Goal: Task Accomplishment & Management: Manage account settings

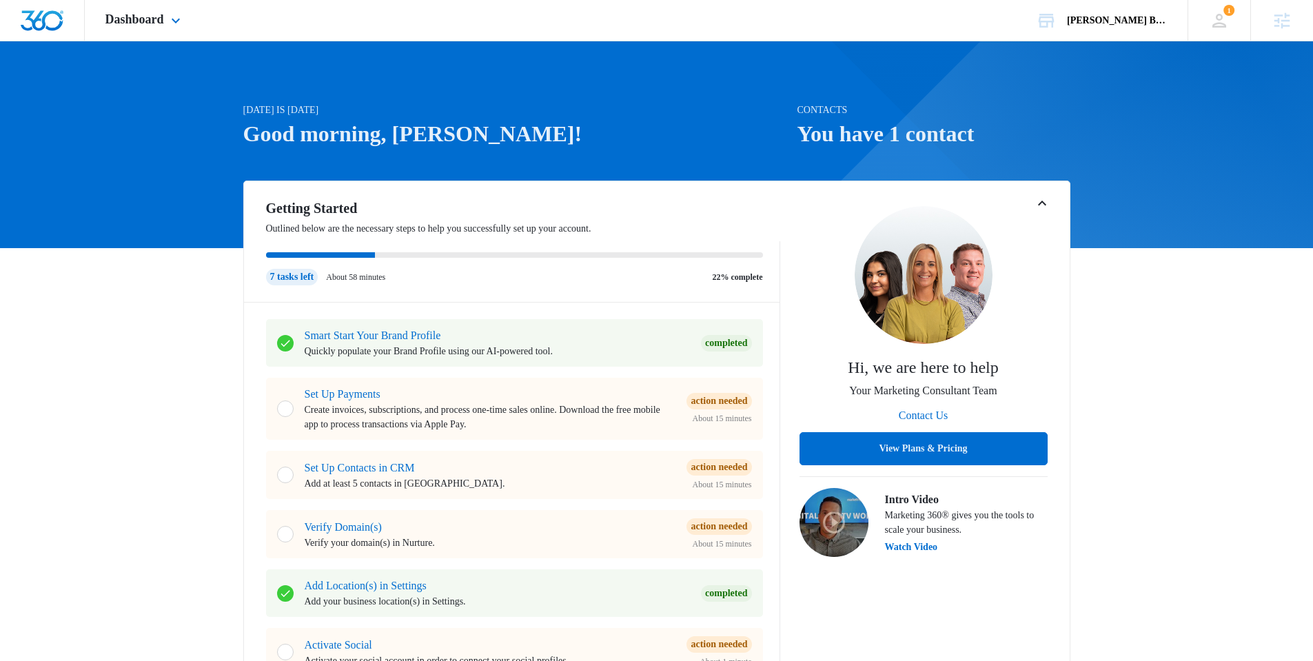
drag, startPoint x: 178, startPoint y: 37, endPoint x: 170, endPoint y: 25, distance: 14.0
click at [177, 36] on div "Dashboard Apps Reputation Websites Forms CRM Email Social Shop Content Ads Inte…" at bounding box center [145, 20] width 120 height 41
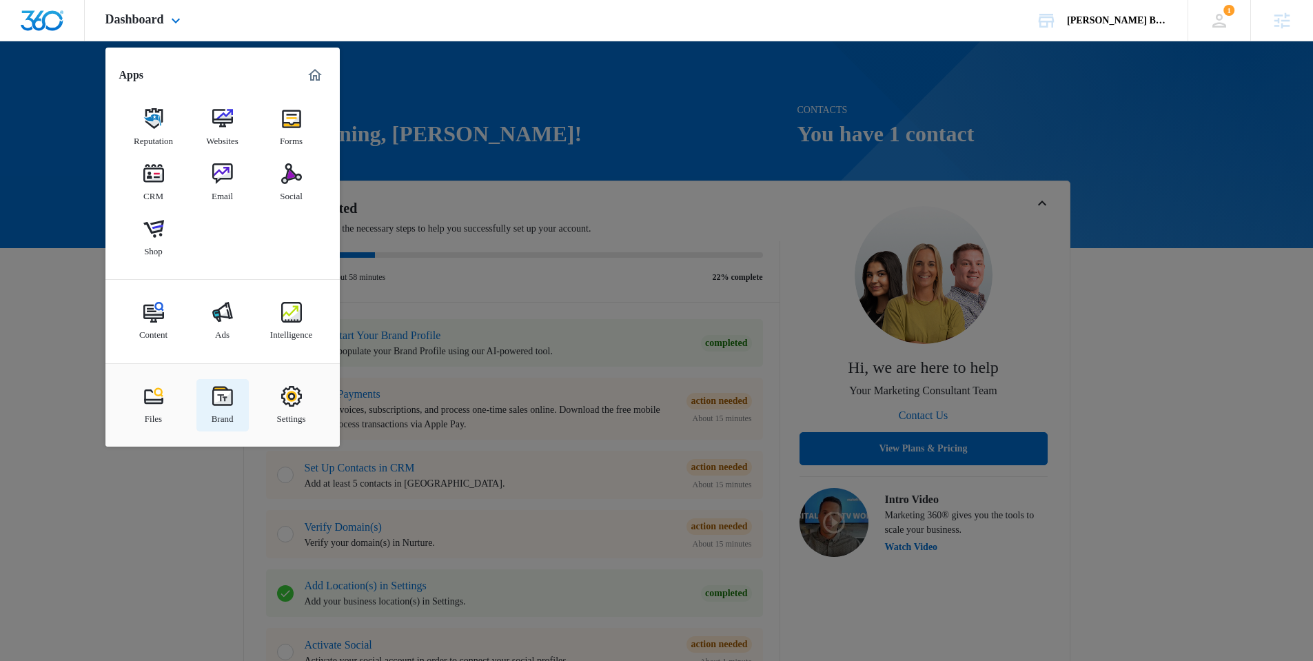
click at [241, 403] on link "Brand" at bounding box center [222, 405] width 52 height 52
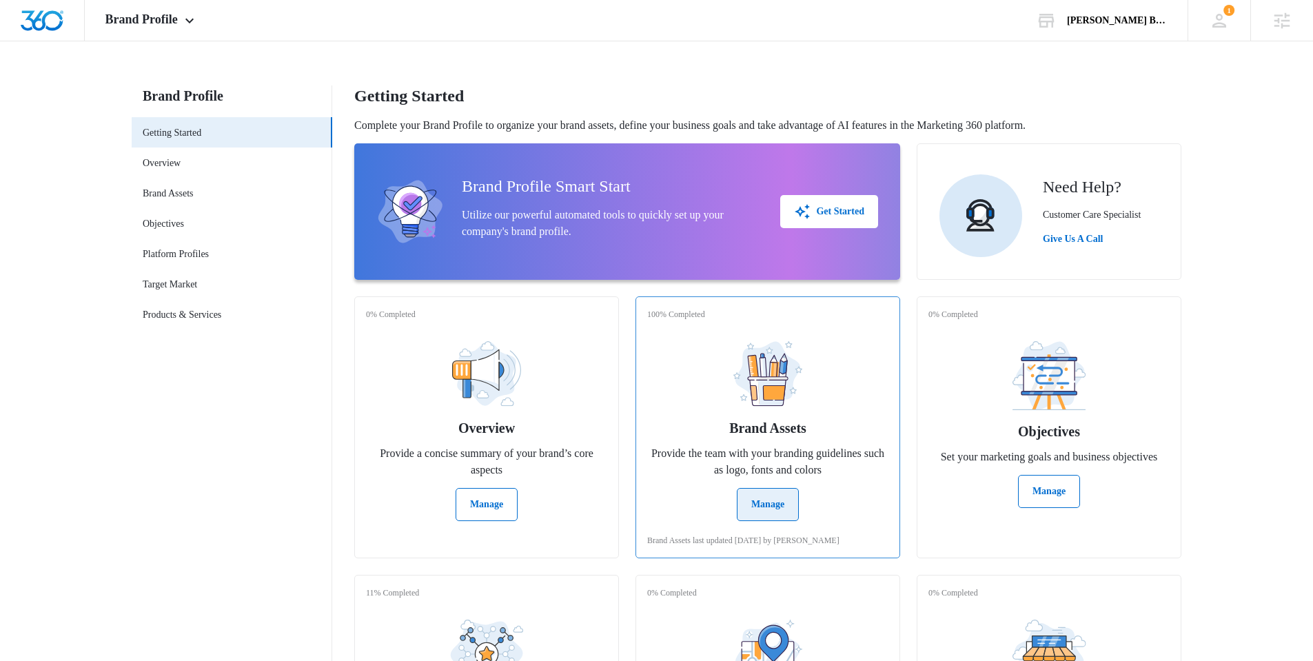
click at [746, 496] on button "Manage" at bounding box center [768, 504] width 62 height 33
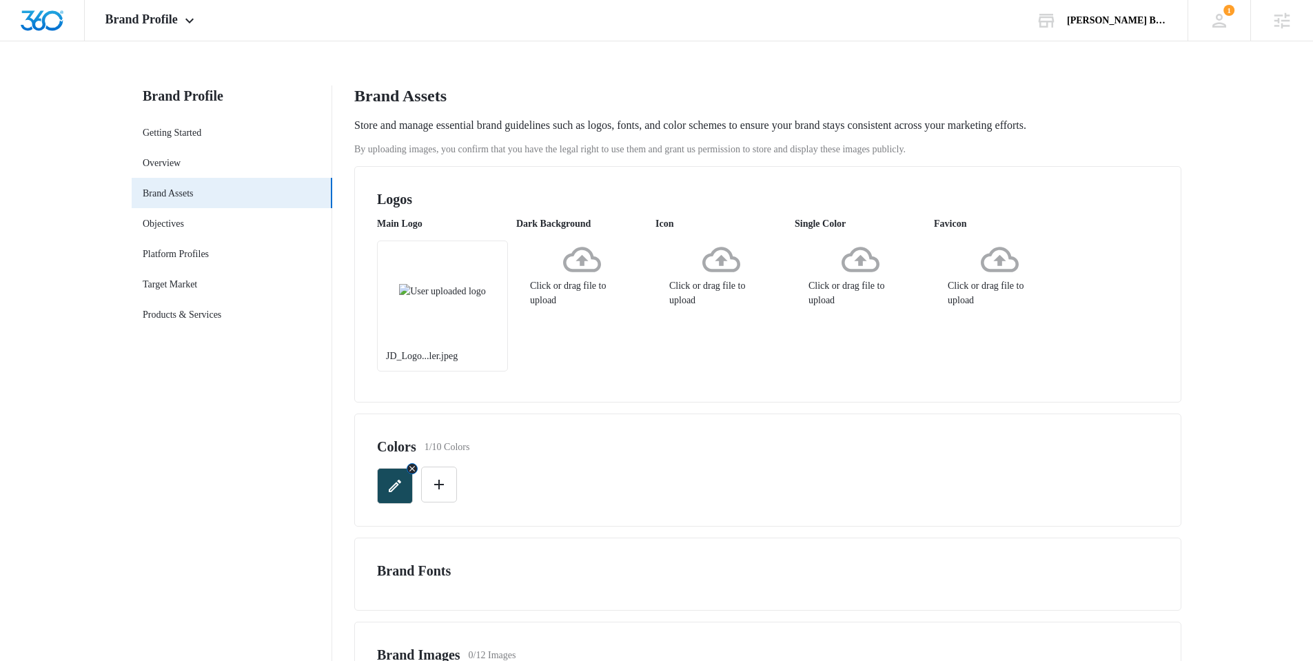
click at [389, 484] on icon "button" at bounding box center [395, 486] width 17 height 17
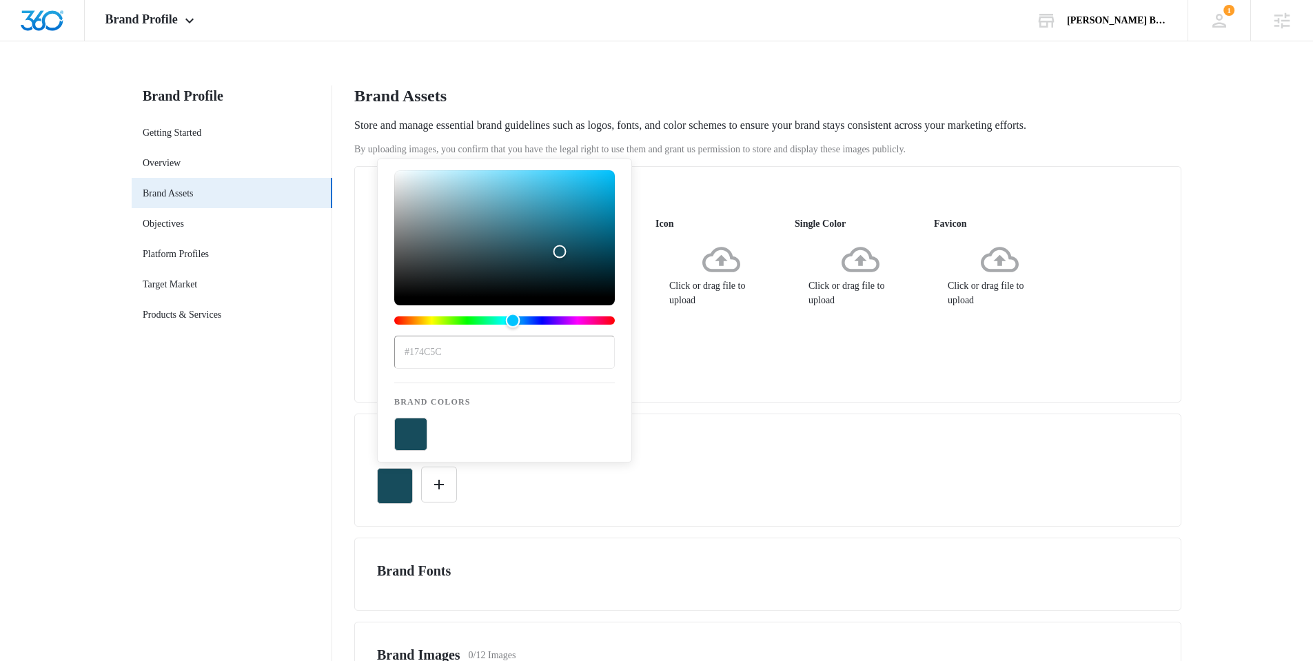
click at [558, 321] on div "Hue" at bounding box center [504, 320] width 221 height 8
type input "#36175c"
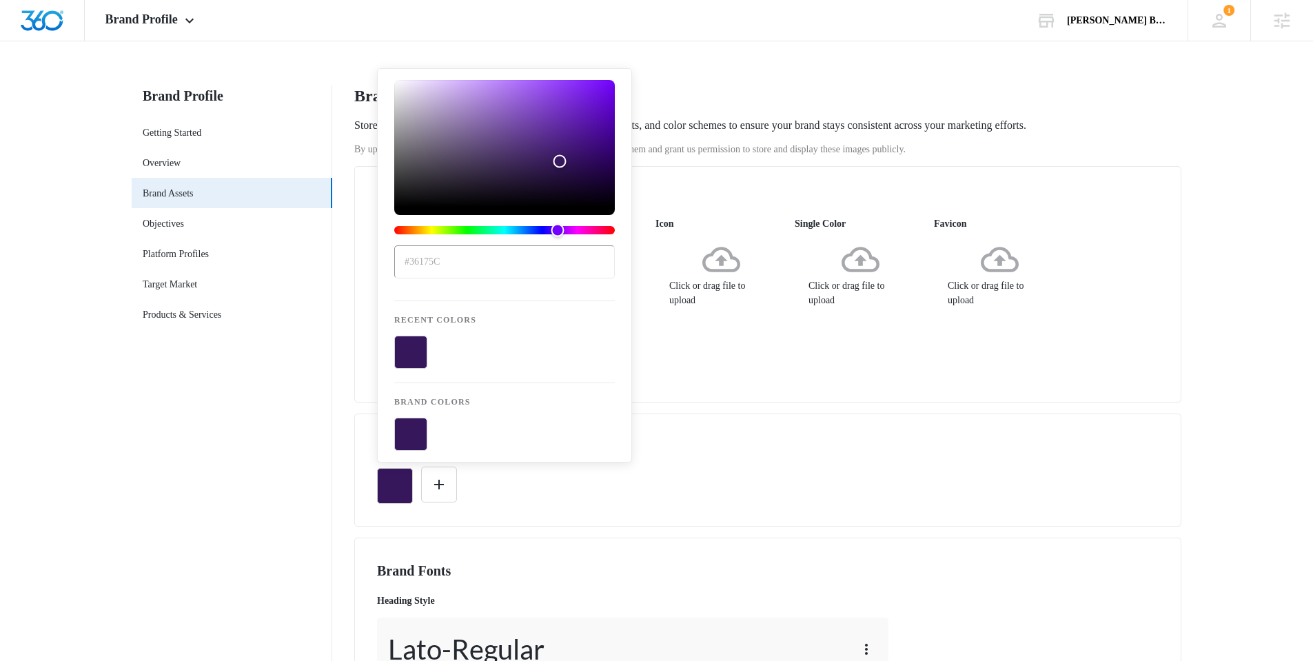
click at [729, 564] on h2 "Brand Fonts" at bounding box center [768, 570] width 782 height 21
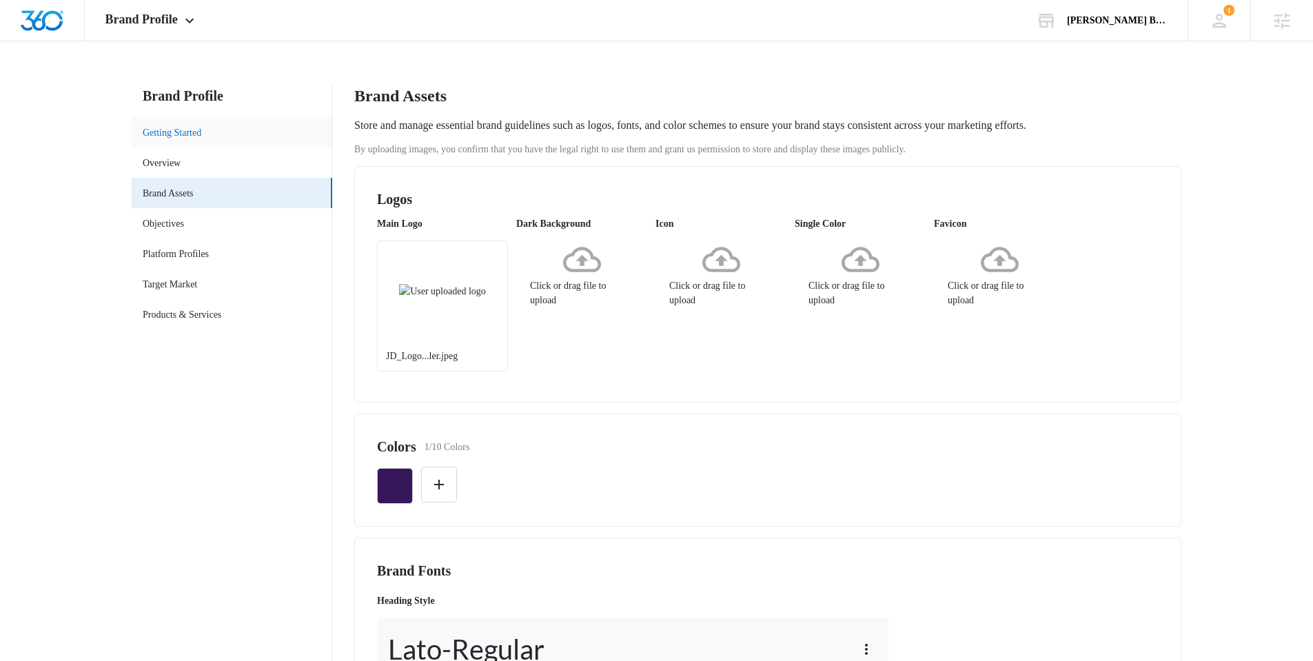
click at [201, 140] on link "Getting Started" at bounding box center [172, 132] width 59 height 14
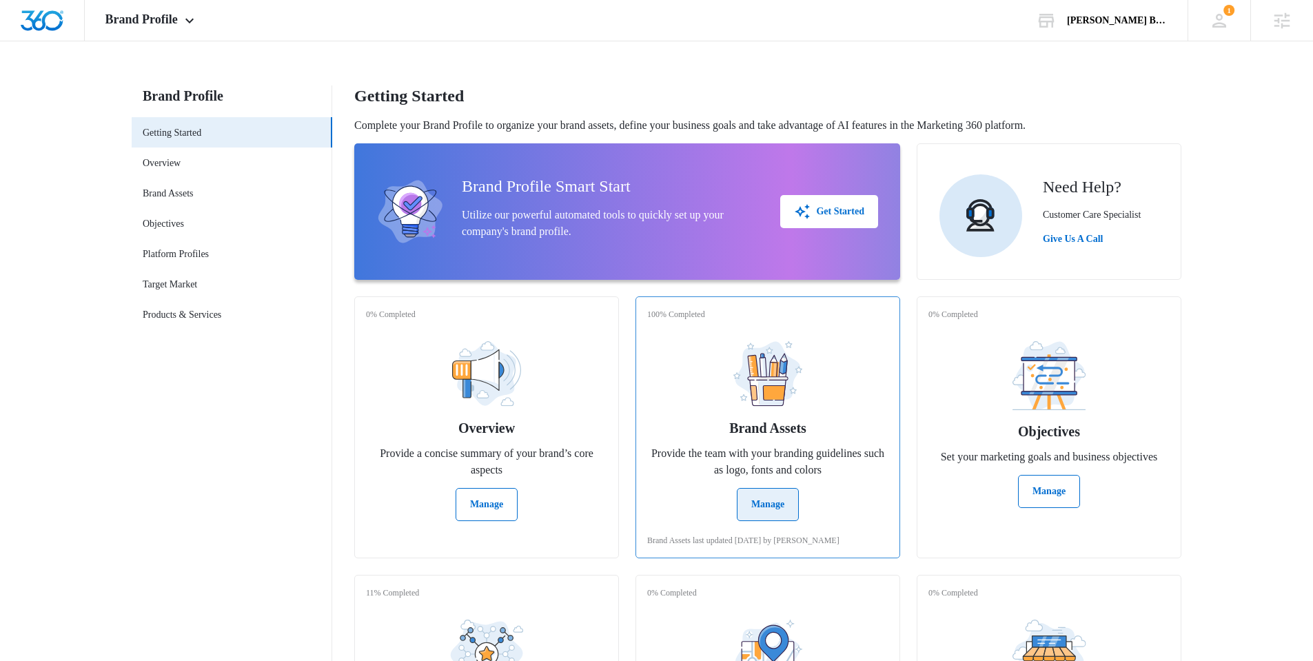
click at [784, 498] on button "Manage" at bounding box center [768, 504] width 62 height 33
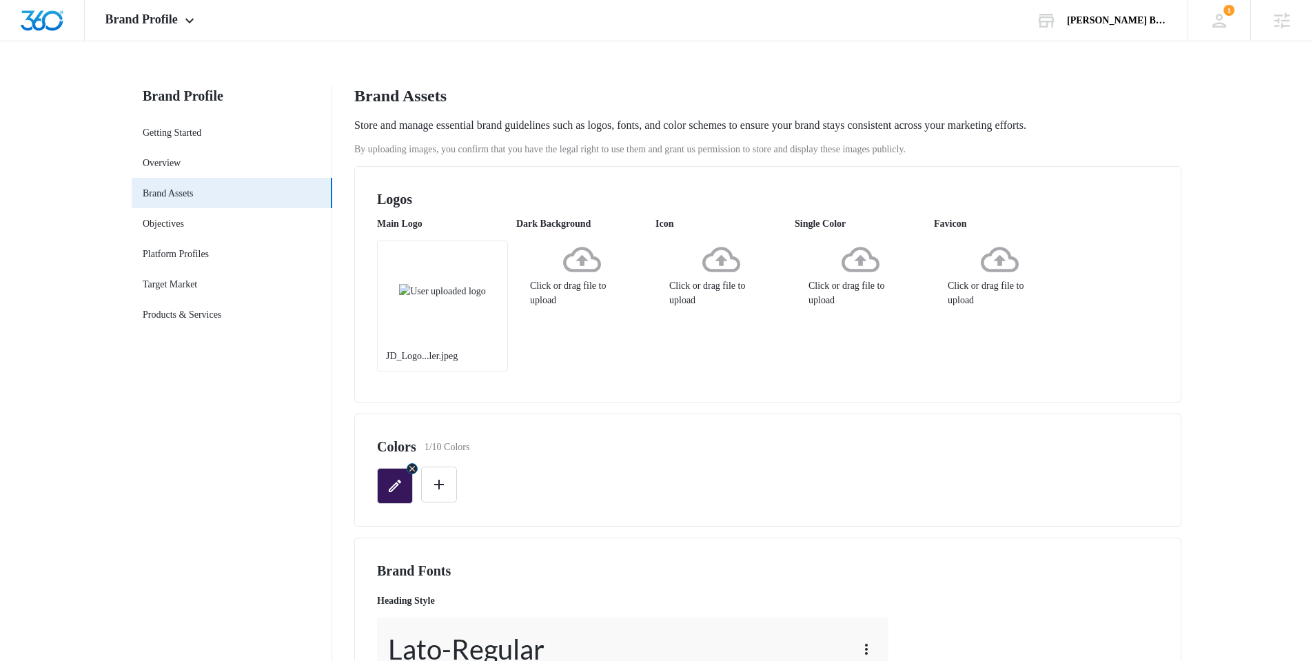
click at [385, 491] on button "button" at bounding box center [395, 486] width 36 height 36
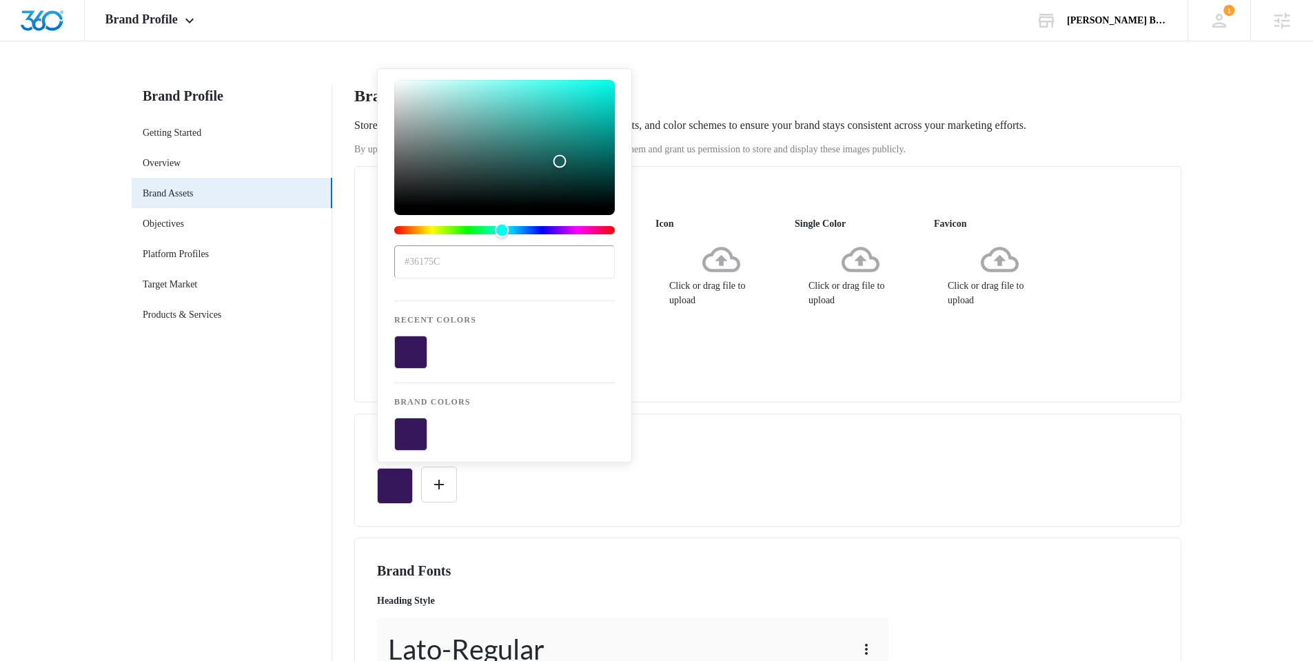
click at [502, 231] on div "Hue" at bounding box center [504, 230] width 221 height 8
type input "#175c57"
click at [419, 433] on button "color-picker-container" at bounding box center [410, 434] width 33 height 33
click at [791, 453] on div "Colors 1/10 Colors" at bounding box center [768, 446] width 782 height 21
